Goal: Register for event/course

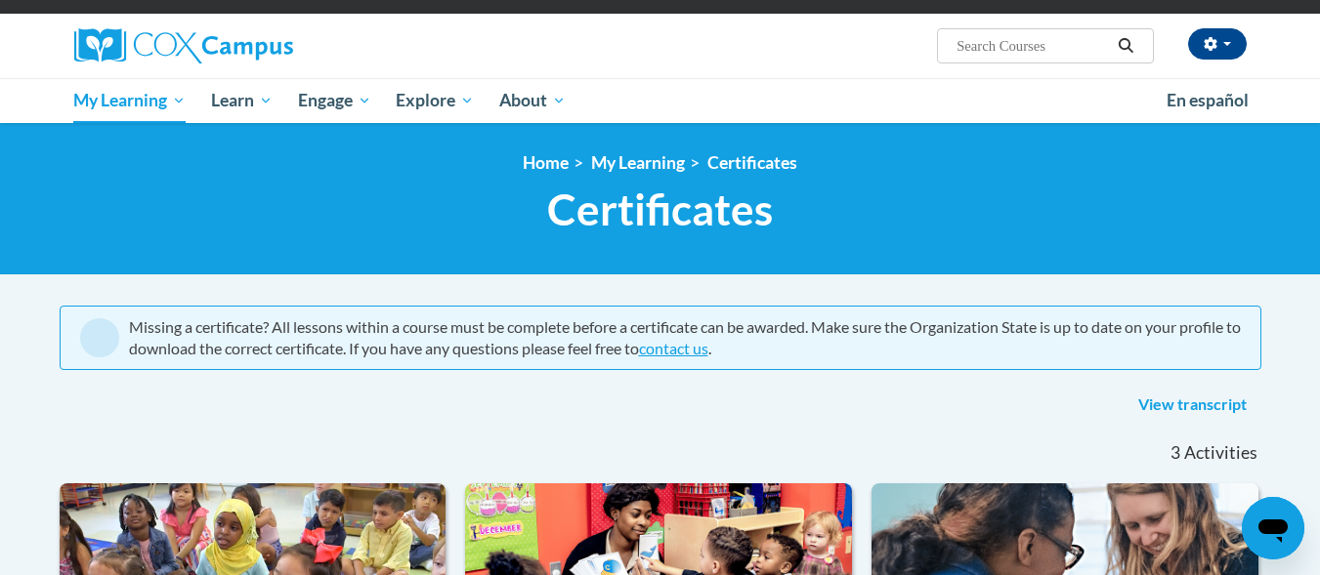
scroll to position [123, 0]
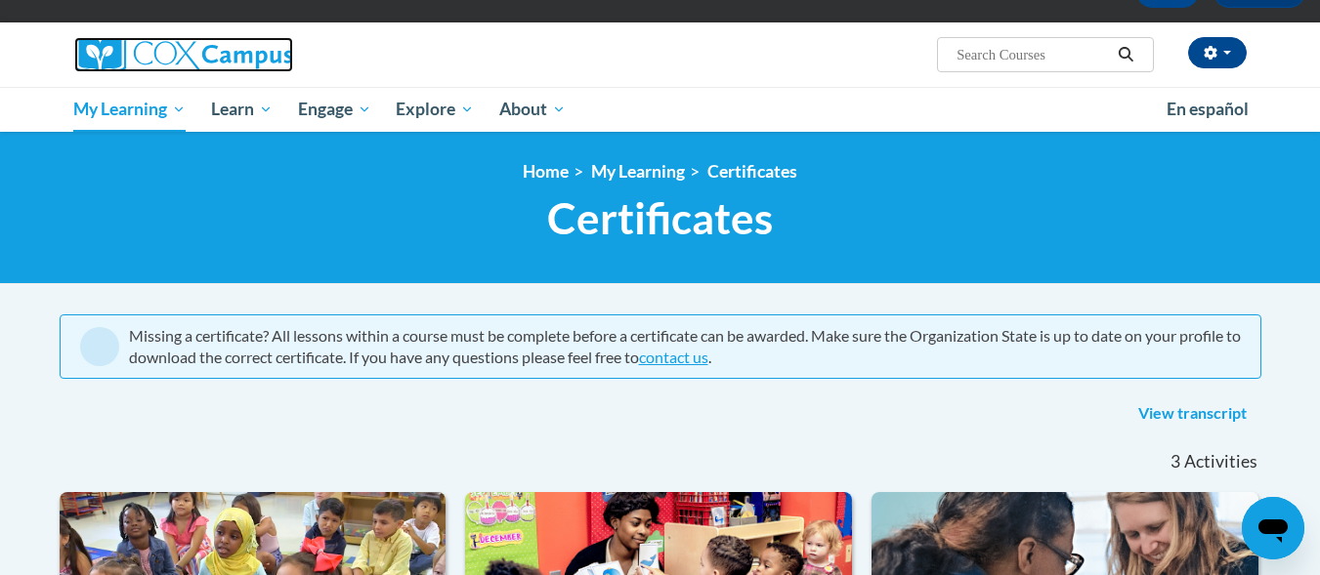
click at [204, 62] on img at bounding box center [183, 54] width 219 height 35
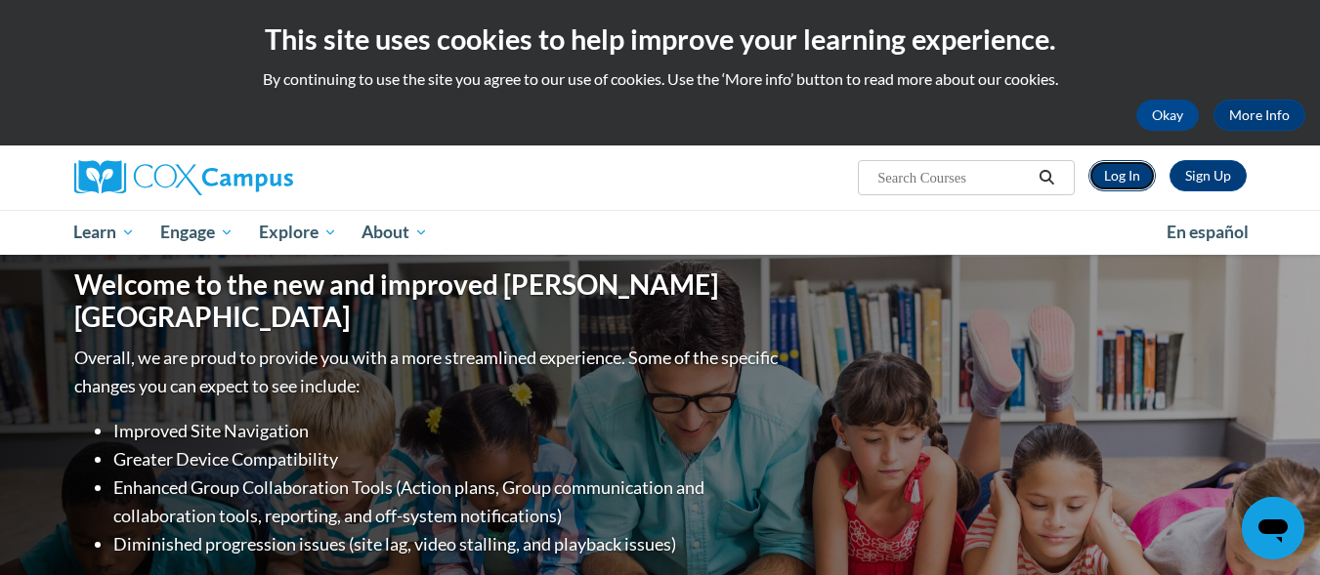
click at [1110, 181] on link "Log In" at bounding box center [1121, 175] width 67 height 31
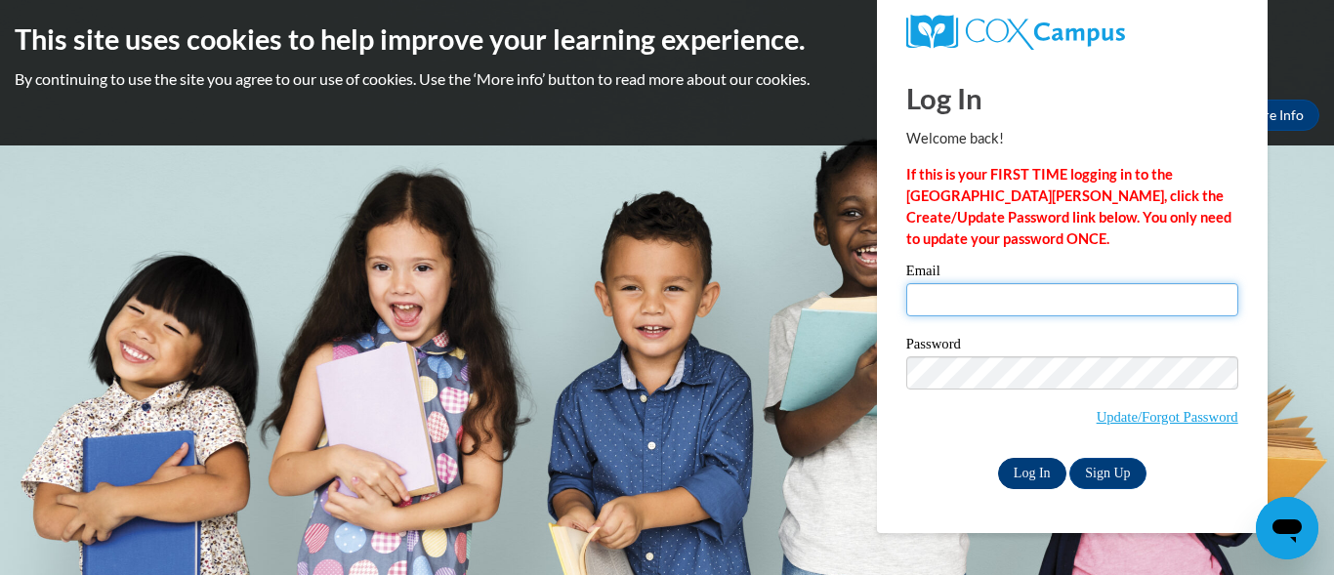
type input "[EMAIL_ADDRESS][DOMAIN_NAME]"
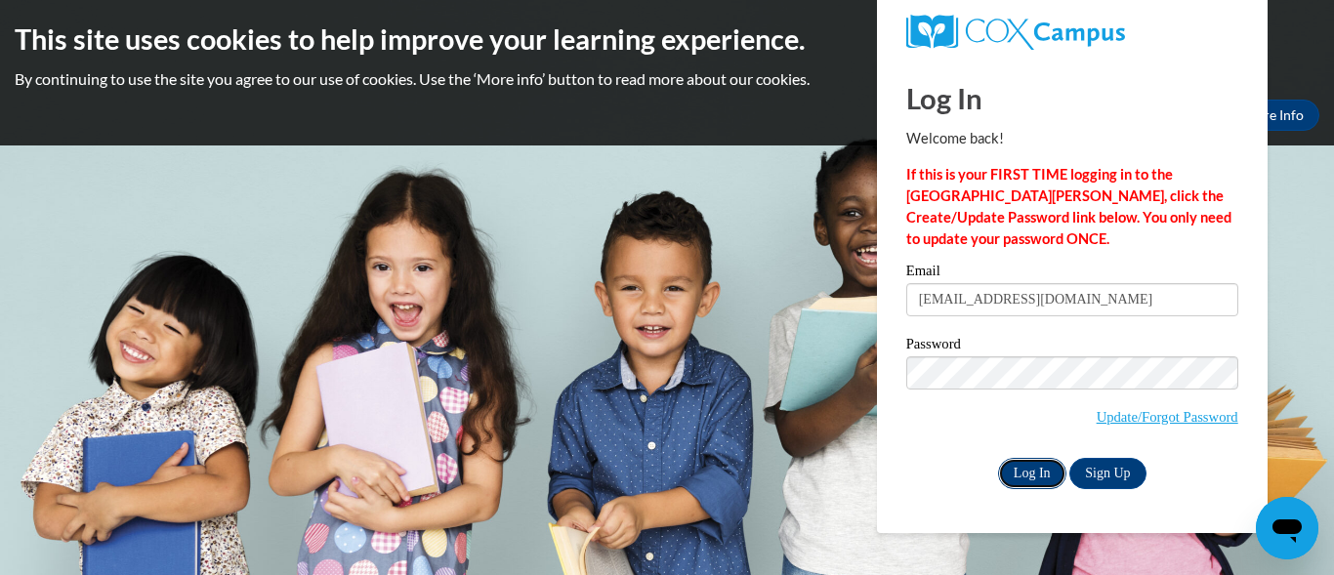
click at [1019, 469] on input "Log In" at bounding box center [1032, 473] width 68 height 31
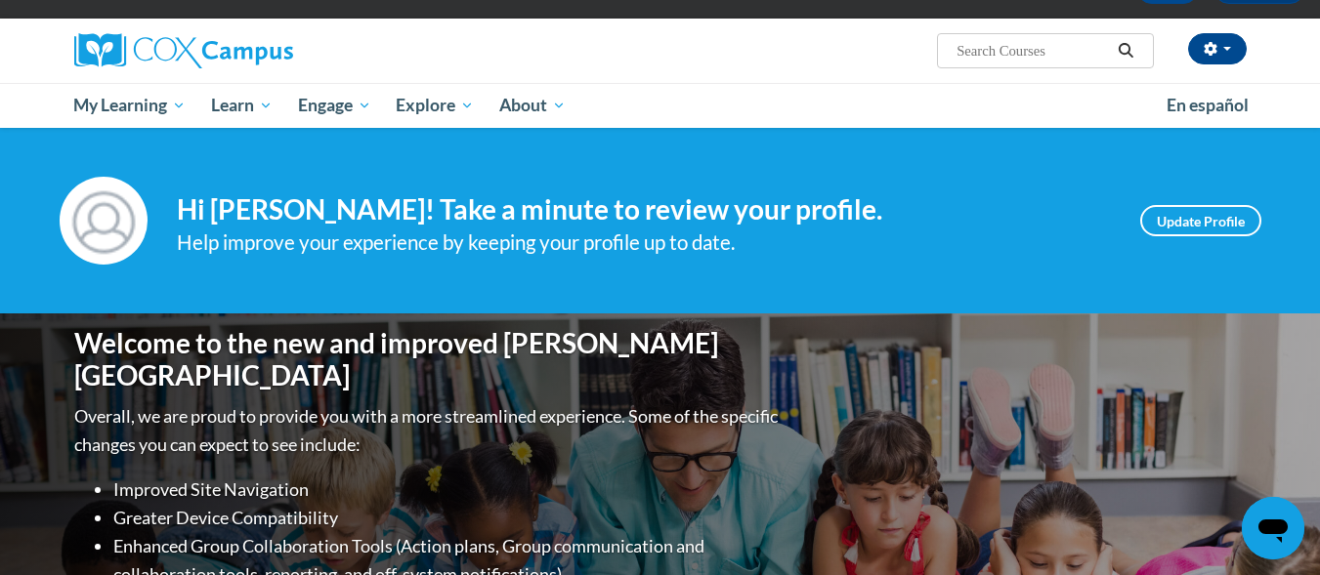
scroll to position [83, 0]
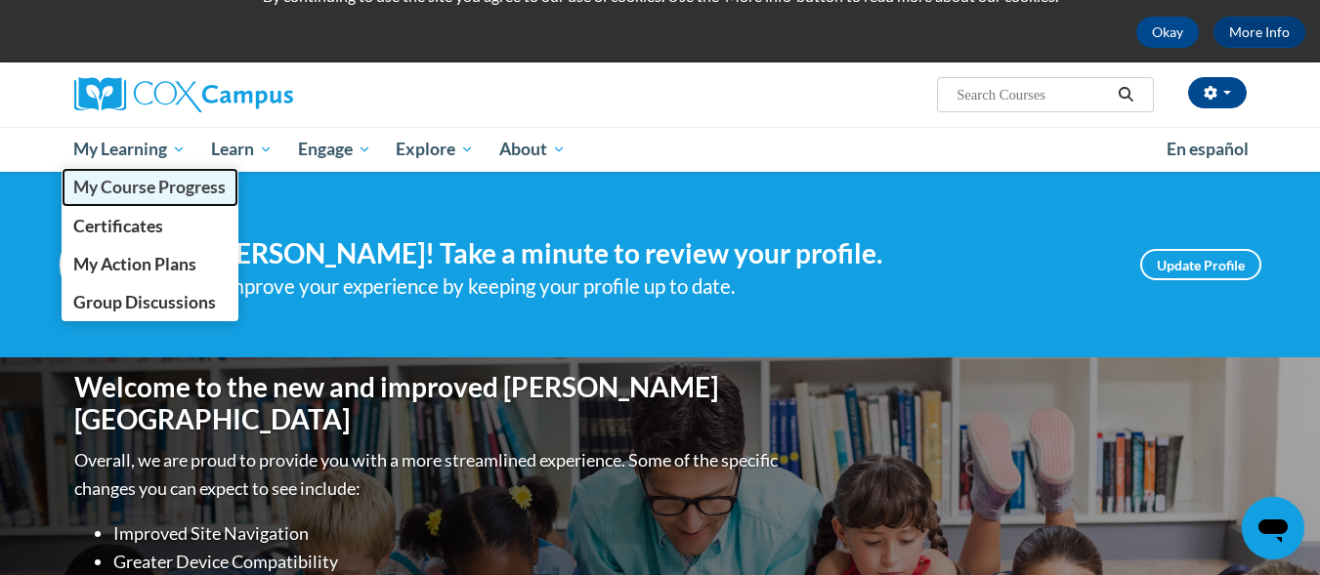
click at [141, 180] on span "My Course Progress" at bounding box center [149, 187] width 152 height 21
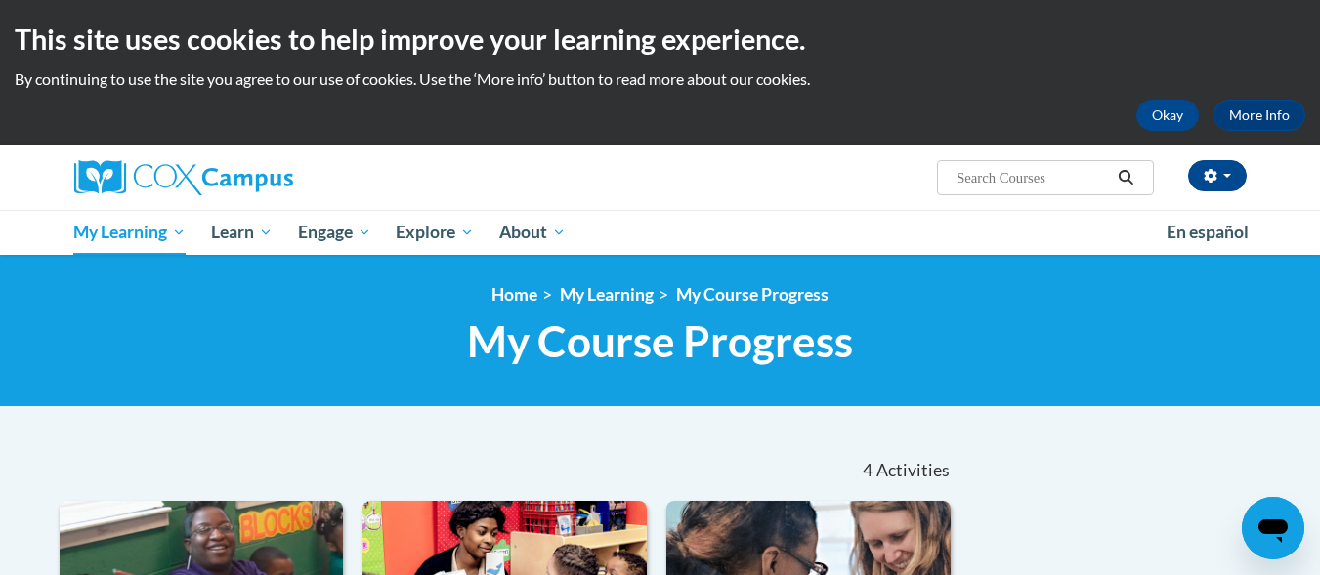
click at [970, 173] on input "Search..." at bounding box center [1032, 177] width 156 height 23
type input "talk with me"
click at [1128, 185] on icon "Search" at bounding box center [1125, 177] width 18 height 15
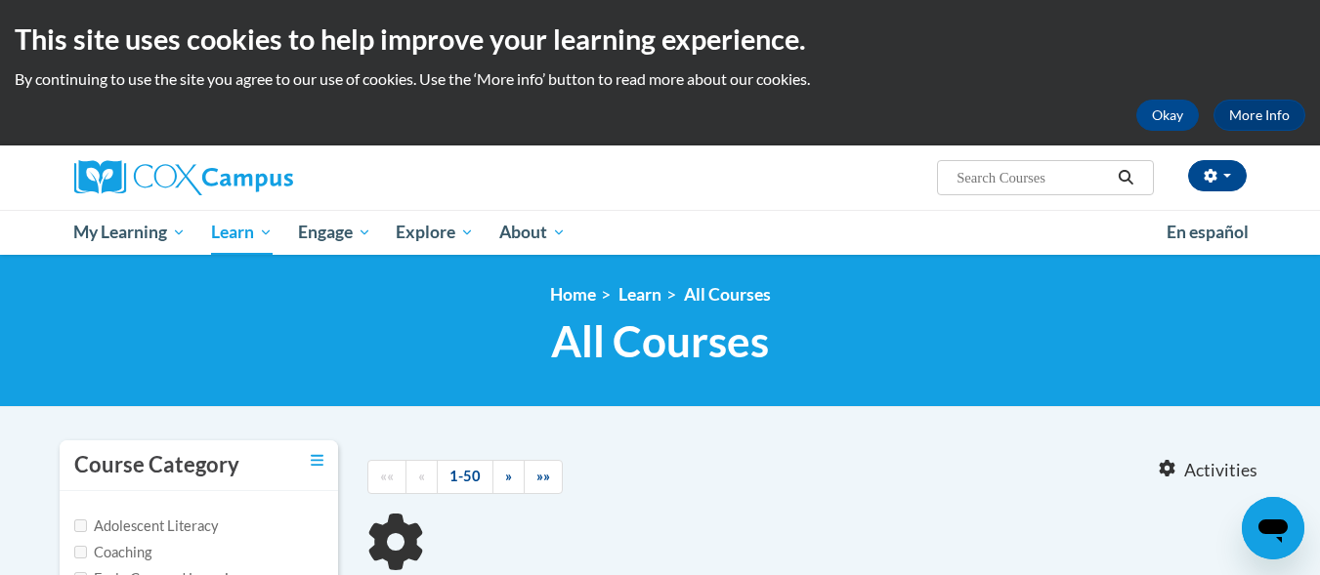
type input "talk with me"
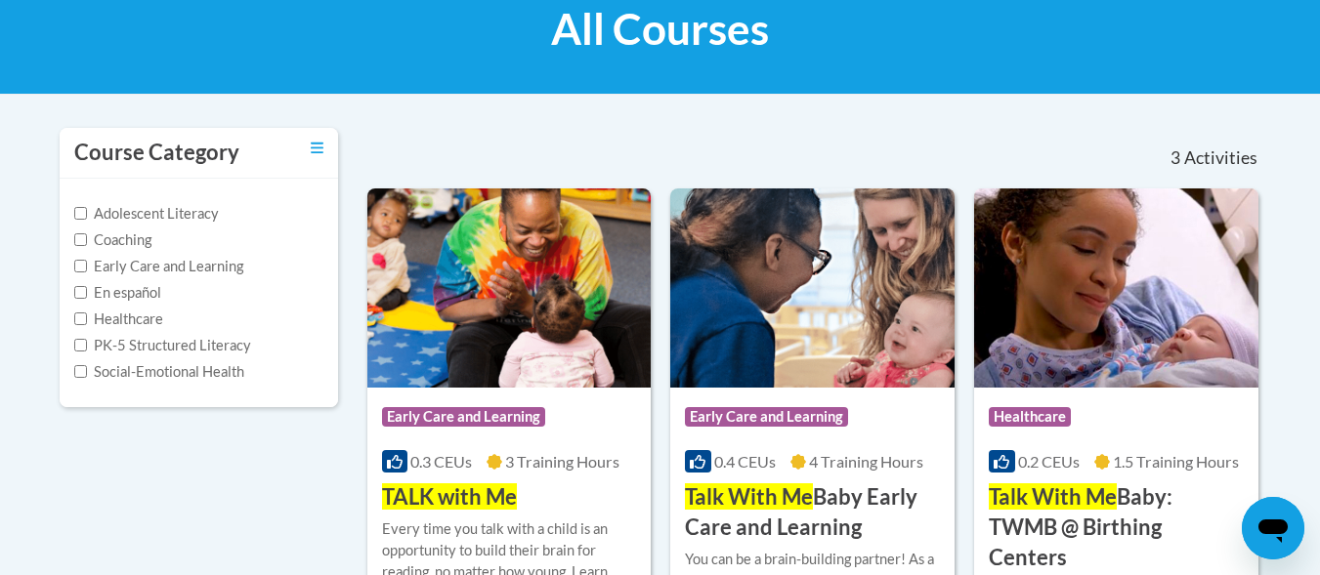
scroll to position [352, 0]
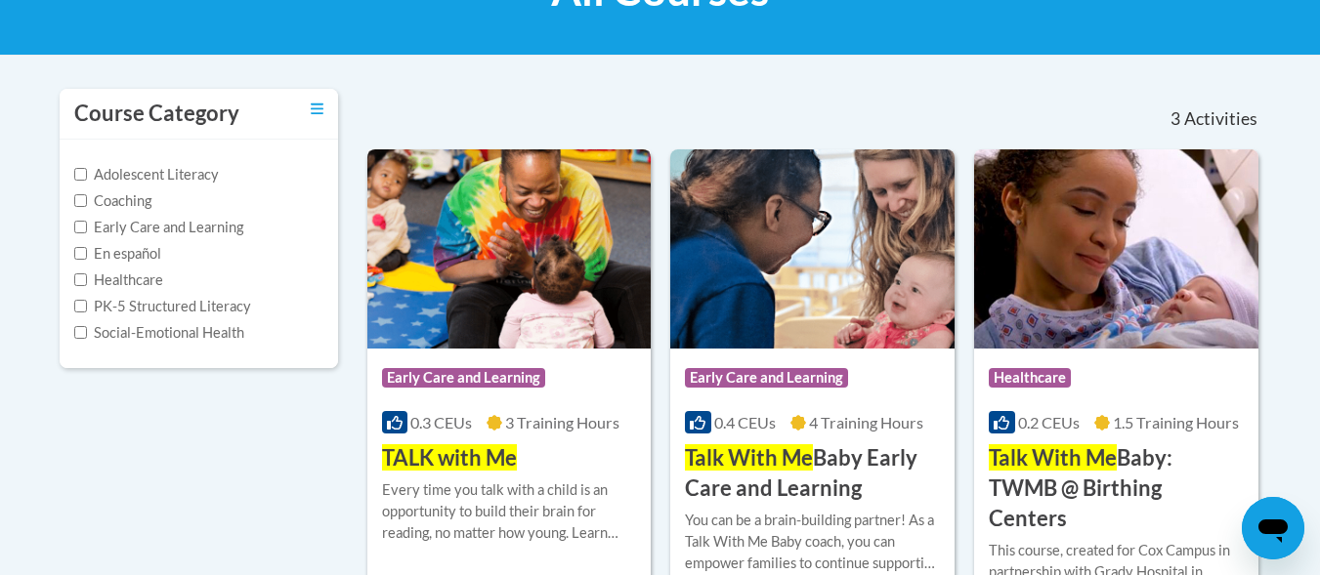
click at [446, 442] on div "Course Category: Early Care and Learning 0.3 CEUs 3 Training Hours COURSE TALK …" at bounding box center [509, 411] width 284 height 125
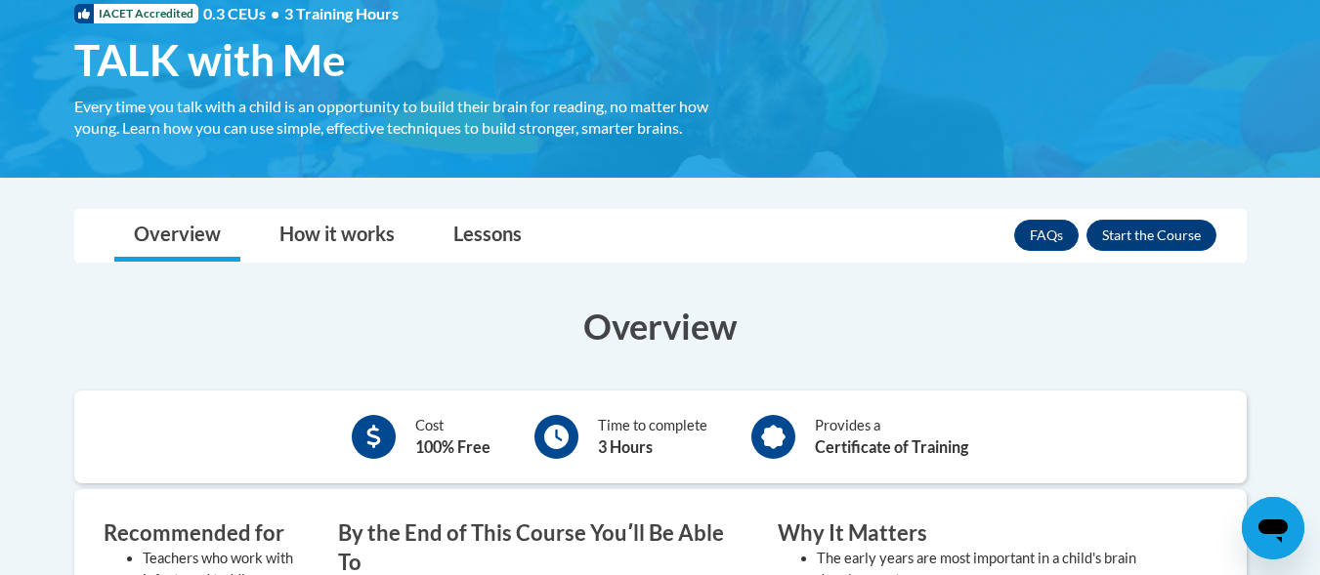
scroll to position [363, 0]
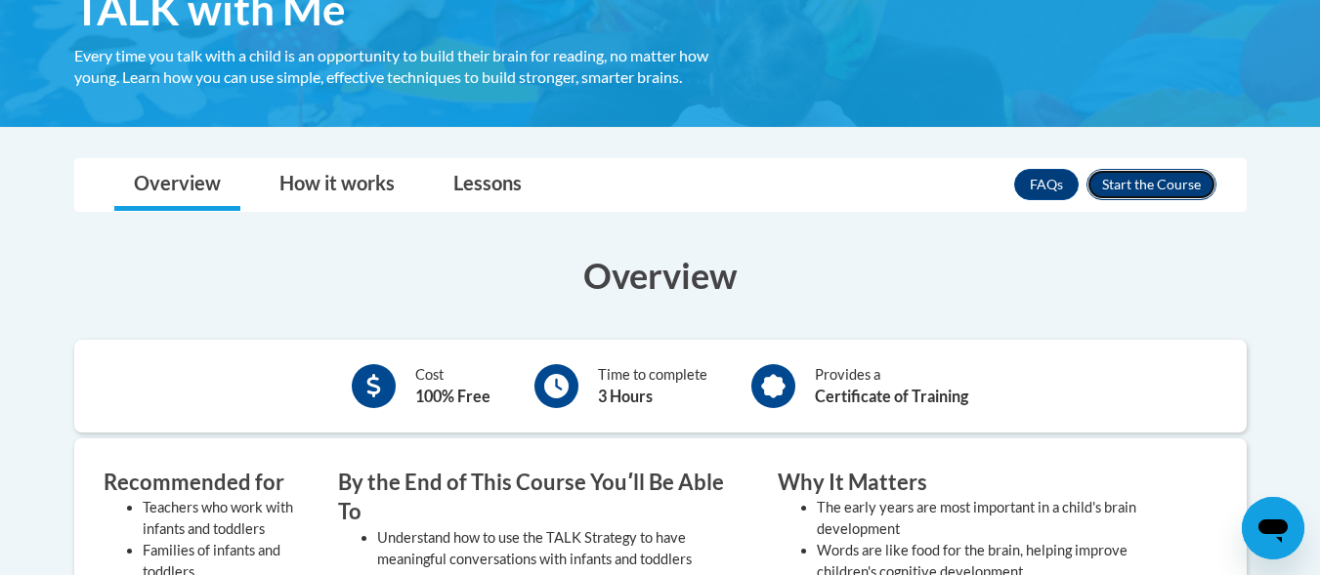
click at [1144, 179] on button "Enroll" at bounding box center [1151, 184] width 130 height 31
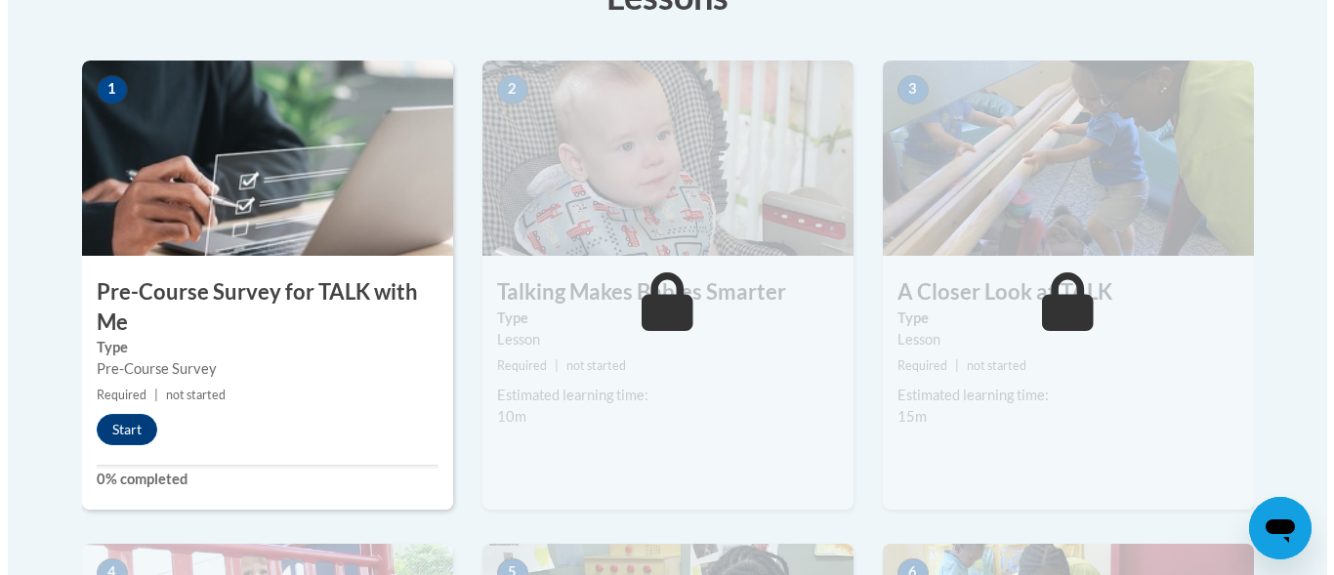
scroll to position [603, 0]
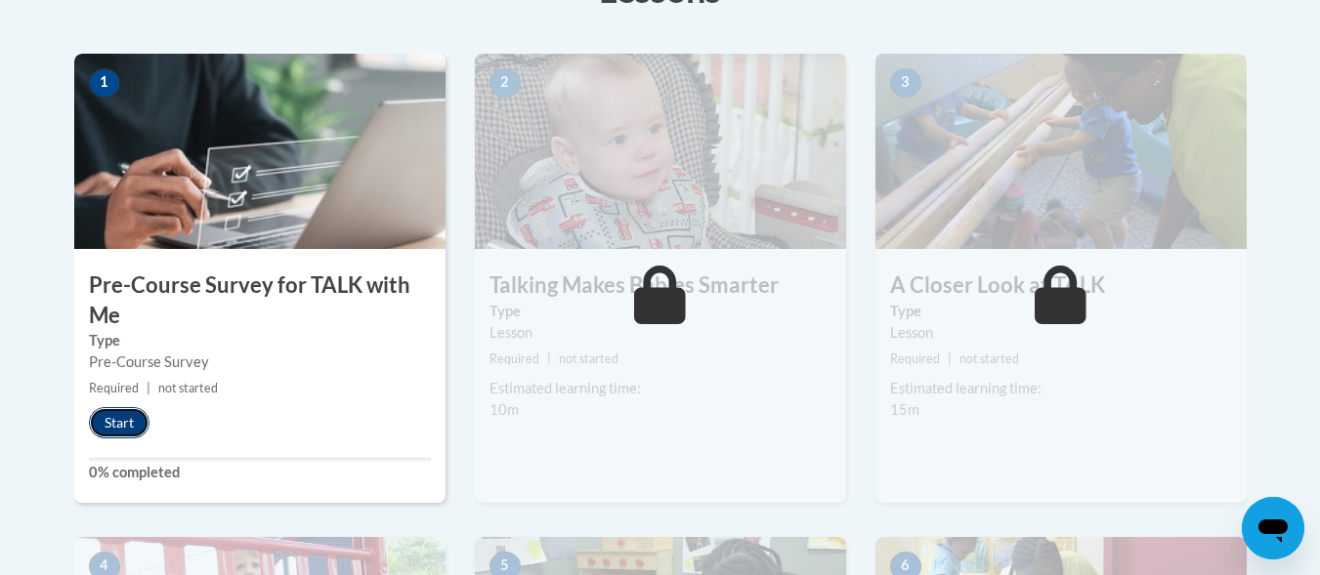
click at [111, 427] on button "Start" at bounding box center [119, 422] width 61 height 31
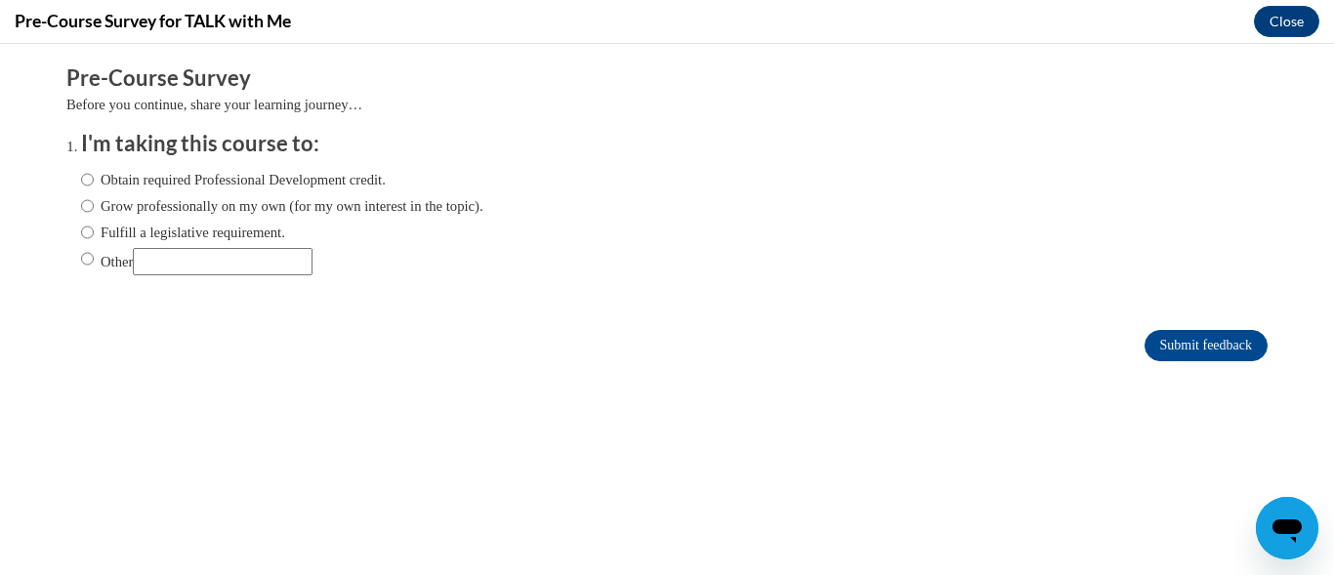
scroll to position [0, 0]
click at [127, 180] on label "Obtain required Professional Development credit." at bounding box center [233, 179] width 305 height 21
click at [94, 180] on input "Obtain required Professional Development credit." at bounding box center [87, 179] width 13 height 21
radio input "true"
click at [1226, 333] on input "Submit feedback" at bounding box center [1206, 345] width 123 height 31
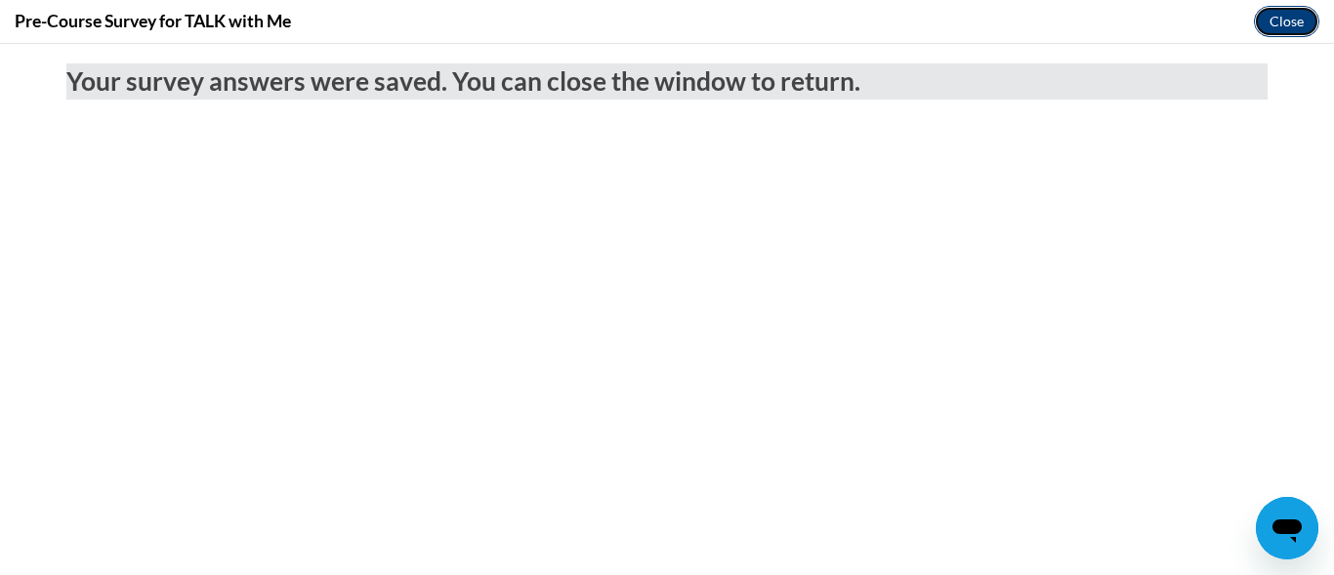
click at [1277, 14] on button "Close" at bounding box center [1286, 21] width 65 height 31
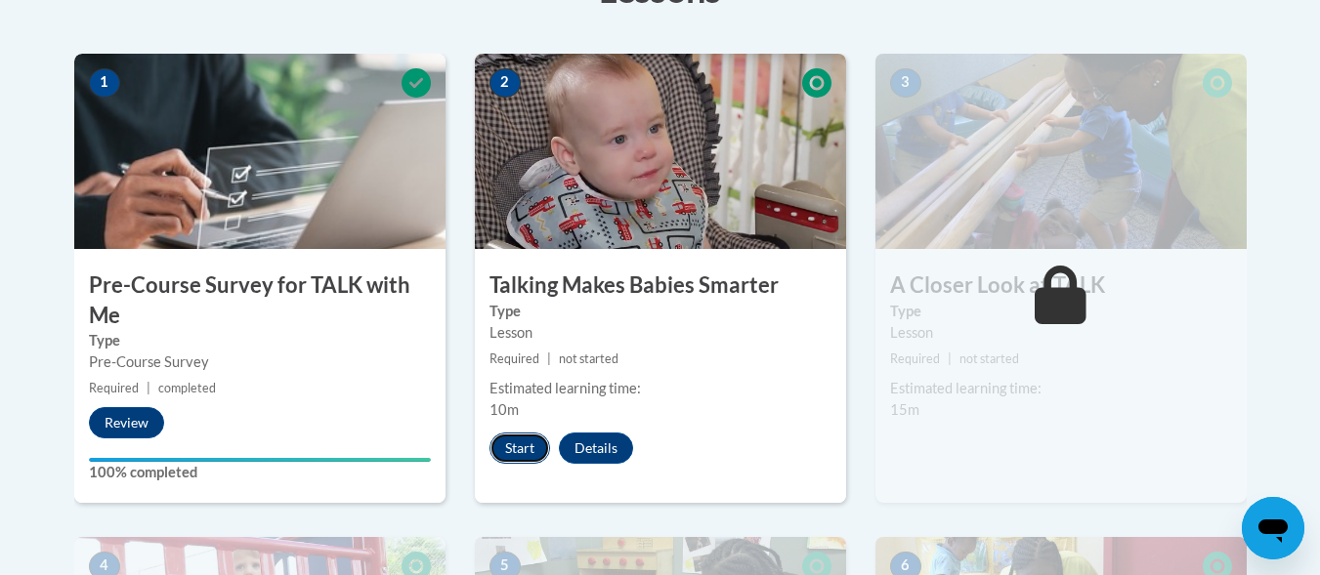
click at [514, 451] on button "Start" at bounding box center [519, 448] width 61 height 31
